Goal: Transaction & Acquisition: Purchase product/service

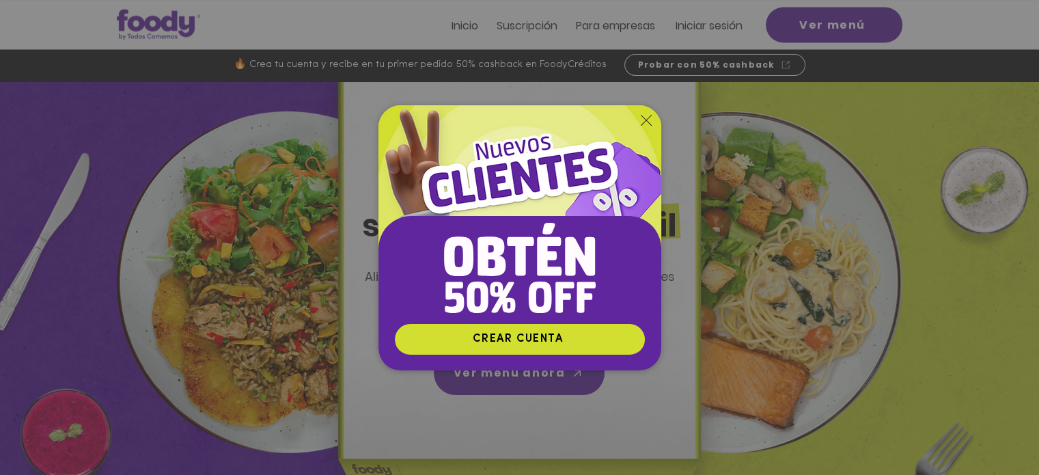
click at [642, 117] on icon "Volver al sitio" at bounding box center [646, 120] width 11 height 11
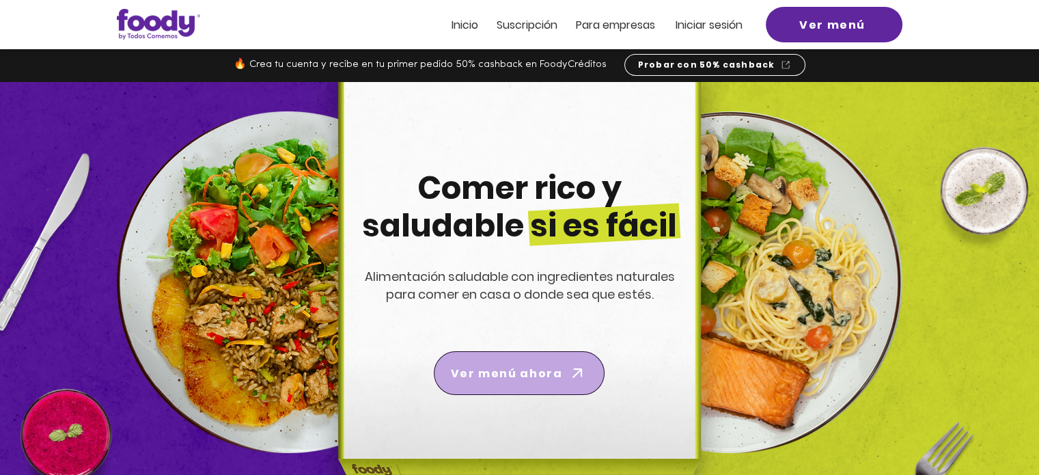
click at [549, 374] on span "Ver menú ahora" at bounding box center [506, 373] width 111 height 17
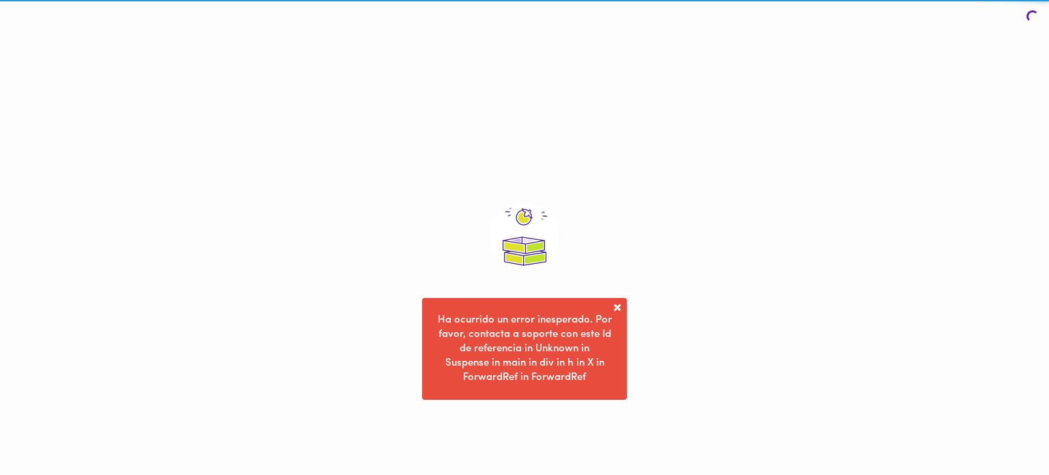
click at [365, 130] on div at bounding box center [524, 237] width 1049 height 475
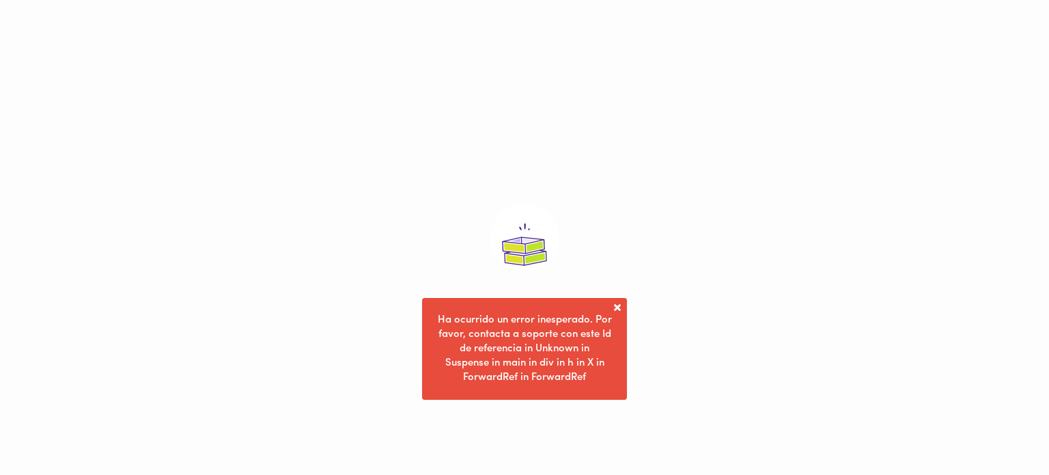
click at [617, 308] on span at bounding box center [618, 308] width 14 height 14
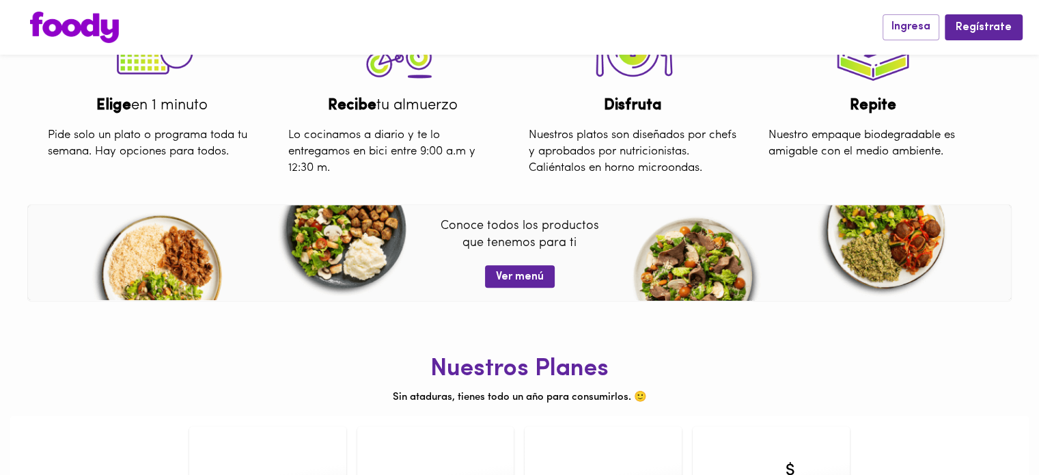
scroll to position [563, 0]
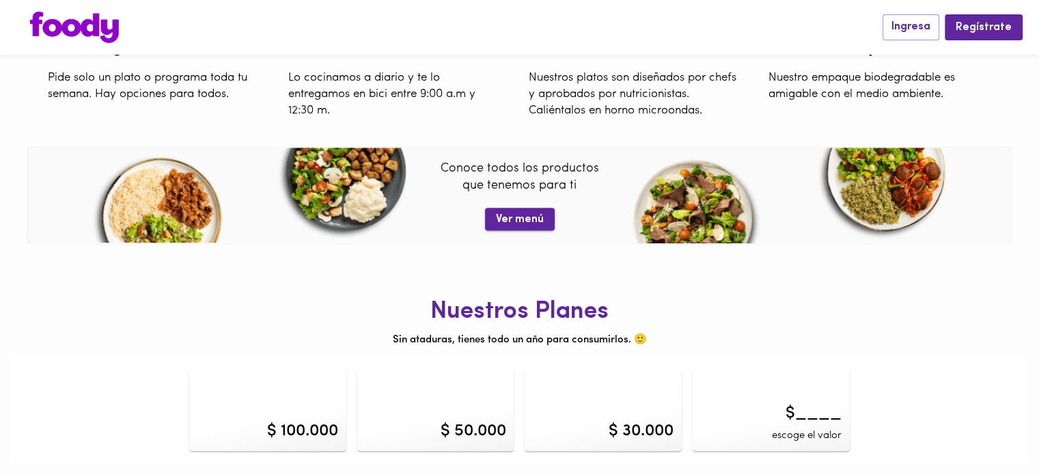
click at [533, 218] on span "Ver menú" at bounding box center [520, 219] width 48 height 13
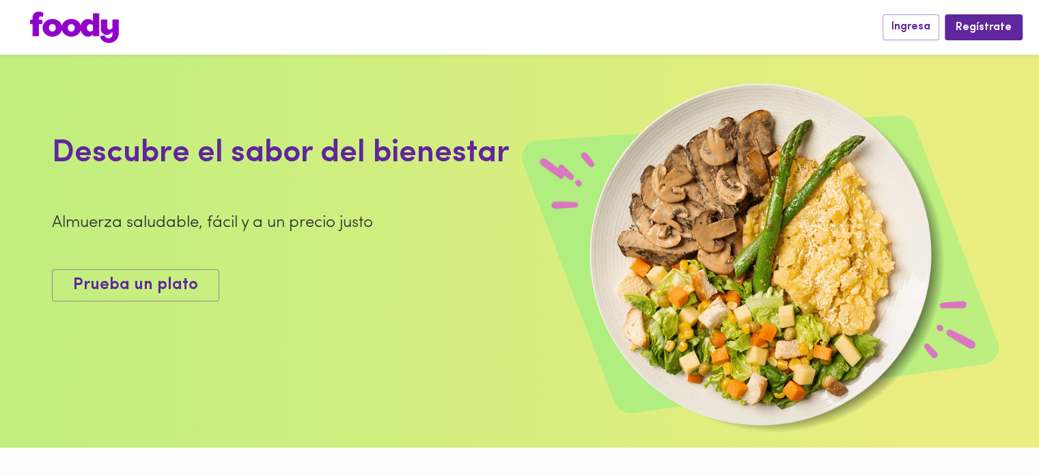
click at [544, 216] on div "Almuerza saludable, fácil y a un precio justo" at bounding box center [364, 222] width 624 height 23
